Goal: Find specific page/section: Find specific page/section

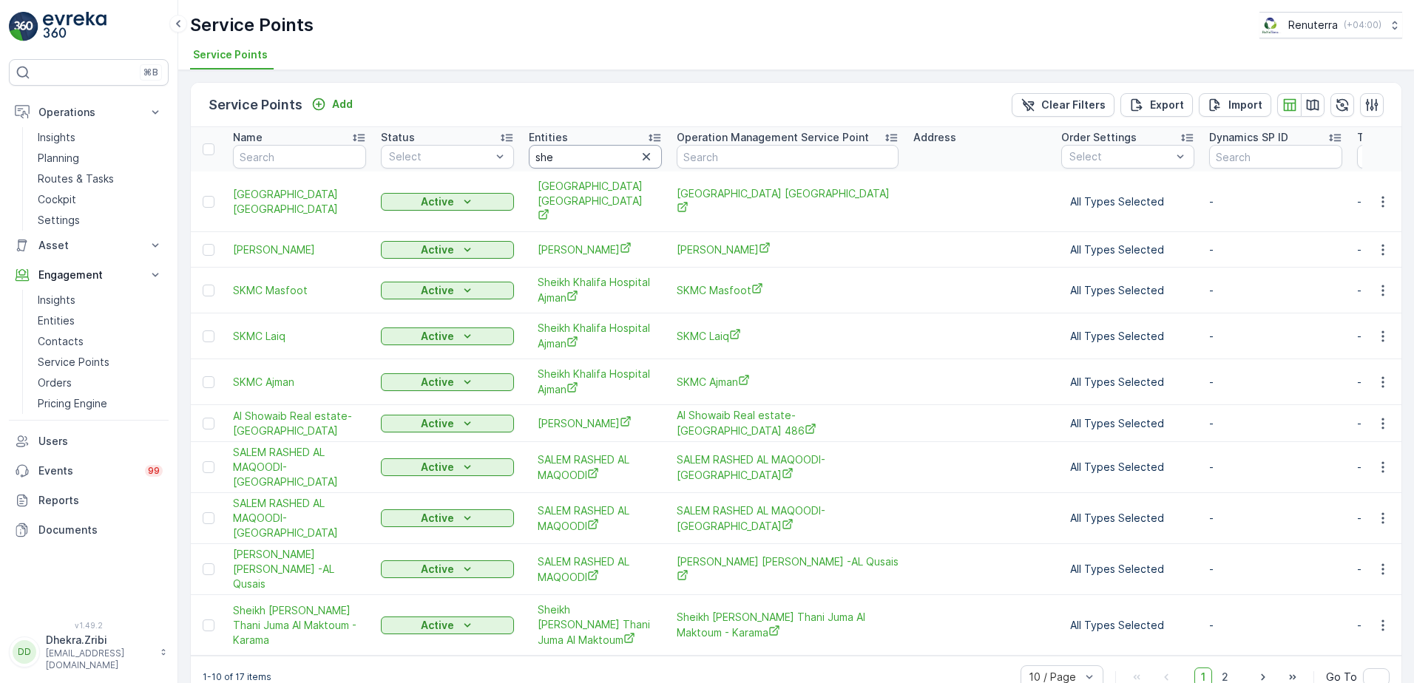
click at [578, 156] on input "she" at bounding box center [595, 157] width 133 height 24
type input "s"
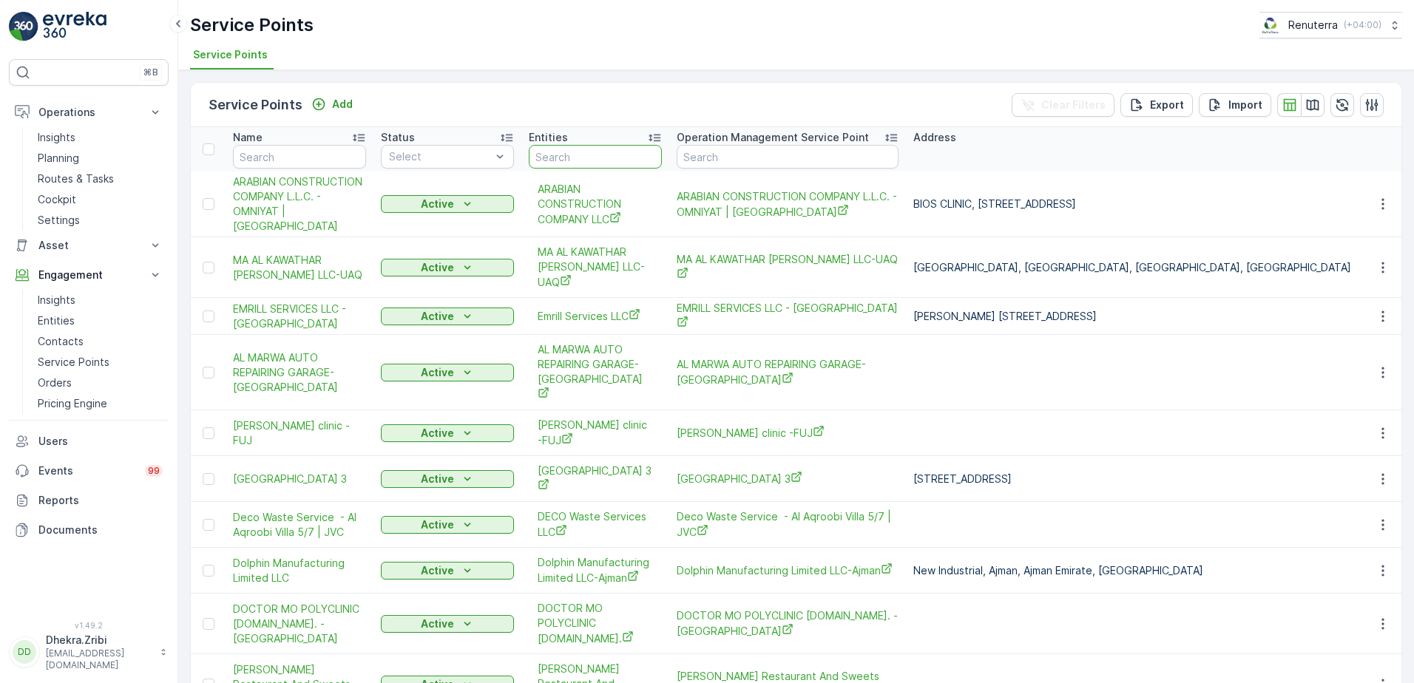
click at [584, 158] on input "text" at bounding box center [595, 157] width 133 height 24
type input "ze"
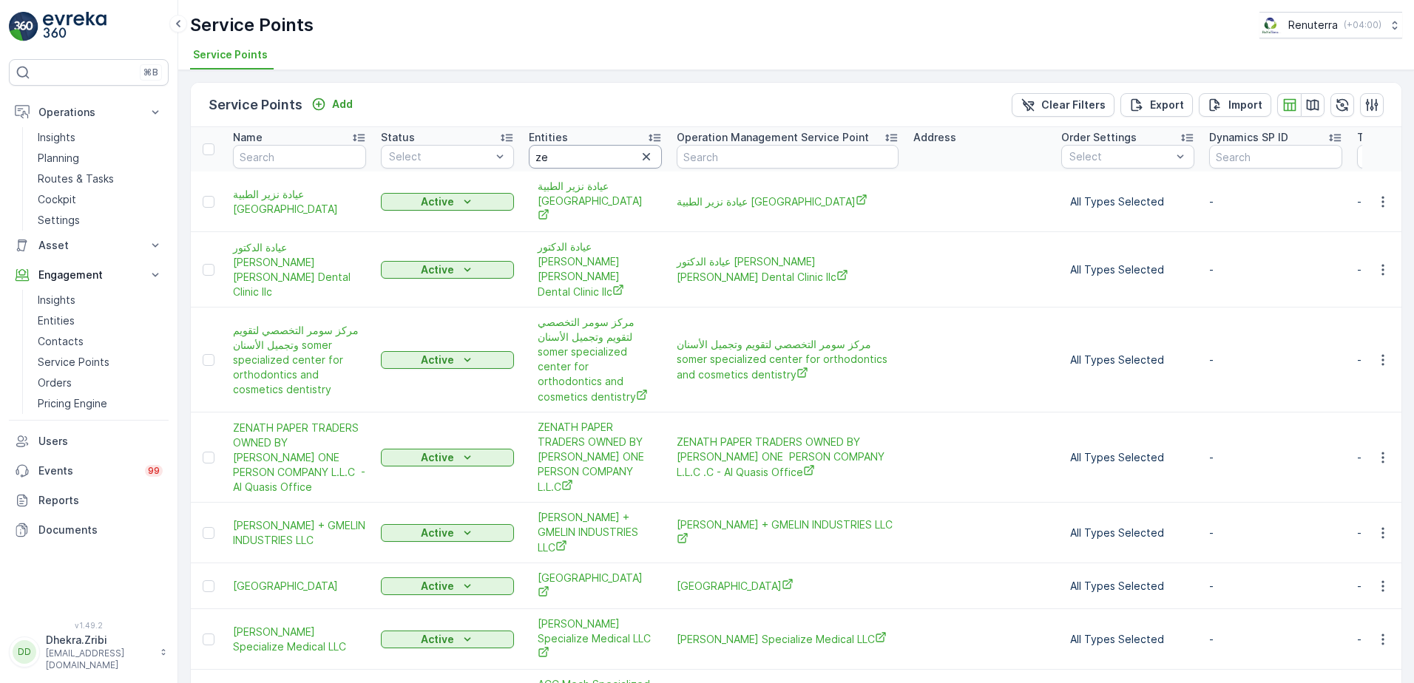
click at [581, 155] on input "ze" at bounding box center [595, 157] width 133 height 24
type input "[PERSON_NAME]"
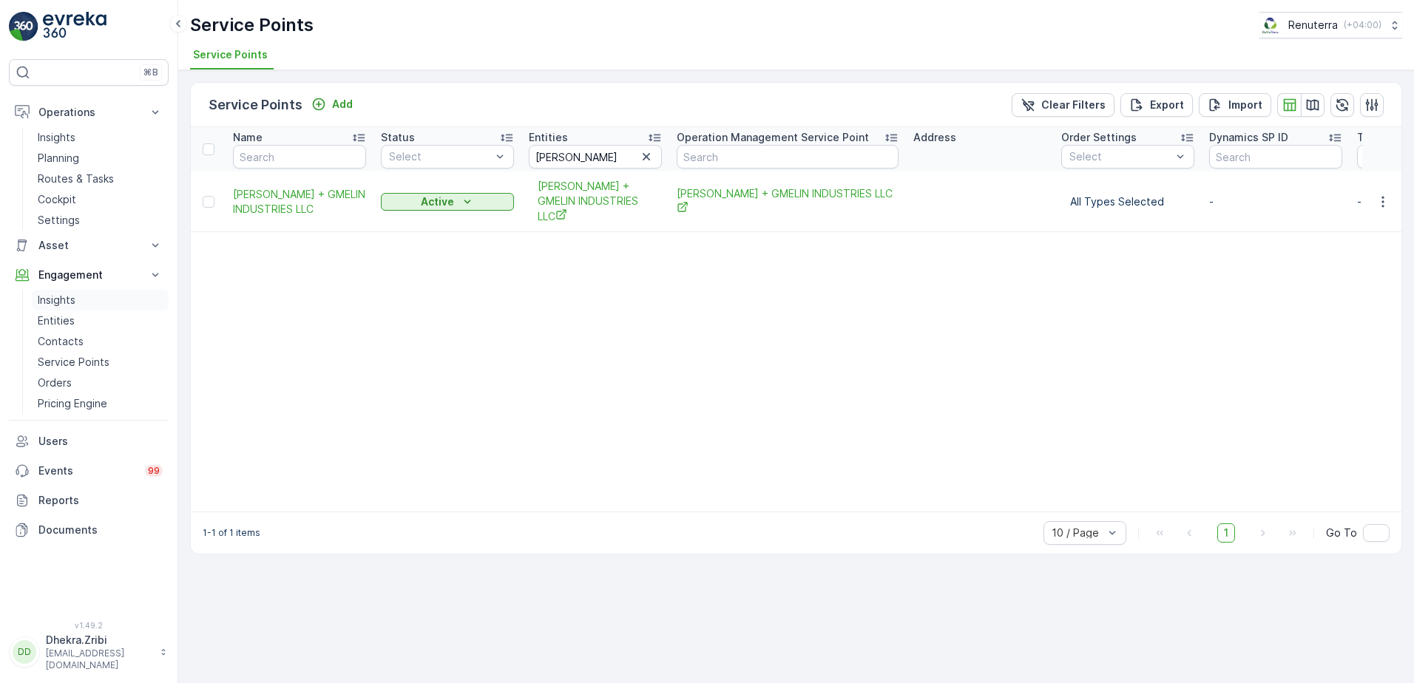
click at [70, 305] on p "Insights" at bounding box center [57, 300] width 38 height 15
